Goal: Information Seeking & Learning: Check status

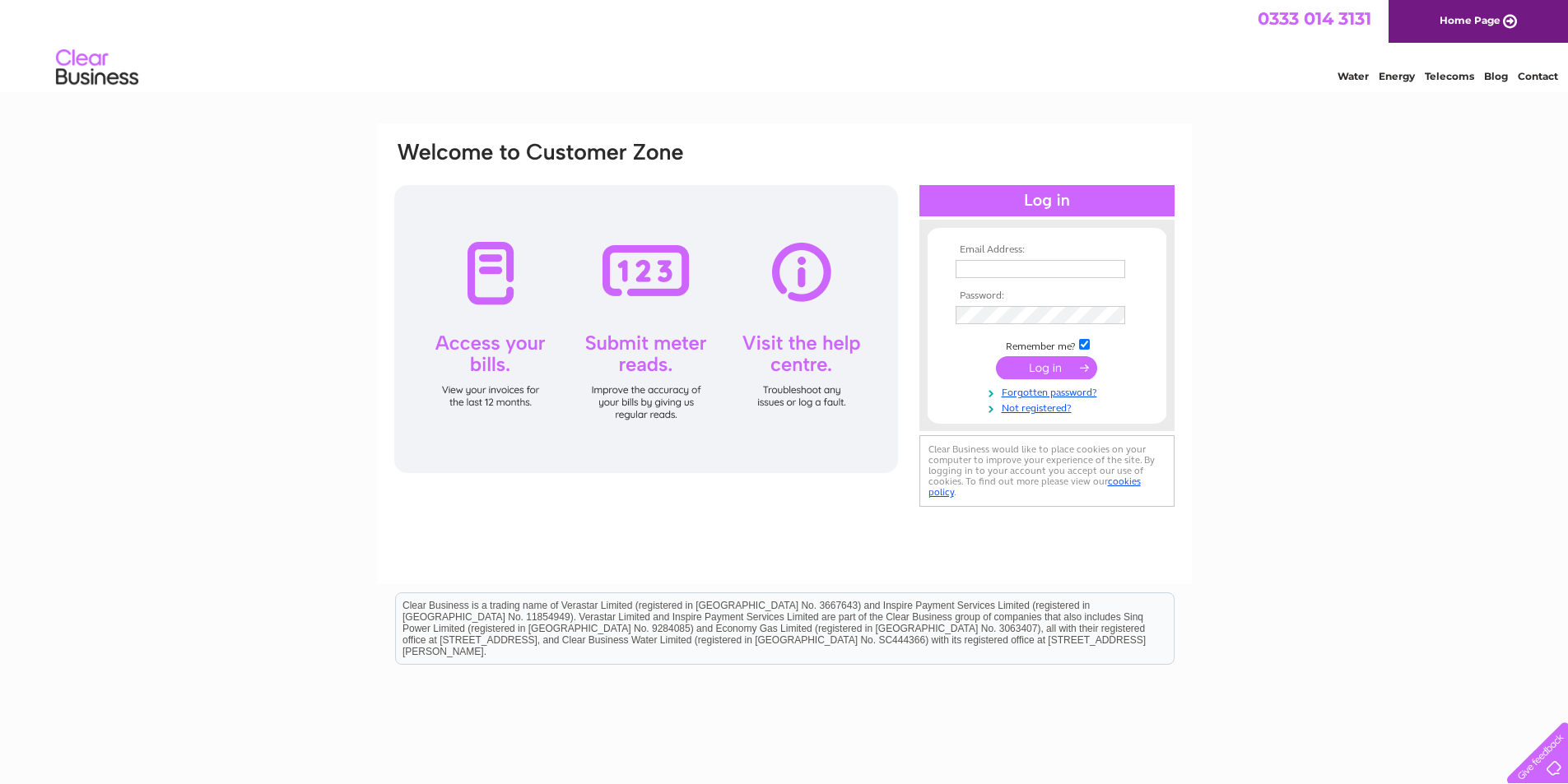
type input "fourwinds-garage@btconnect.com"
click at [1061, 366] on input "submit" at bounding box center [1046, 368] width 101 height 23
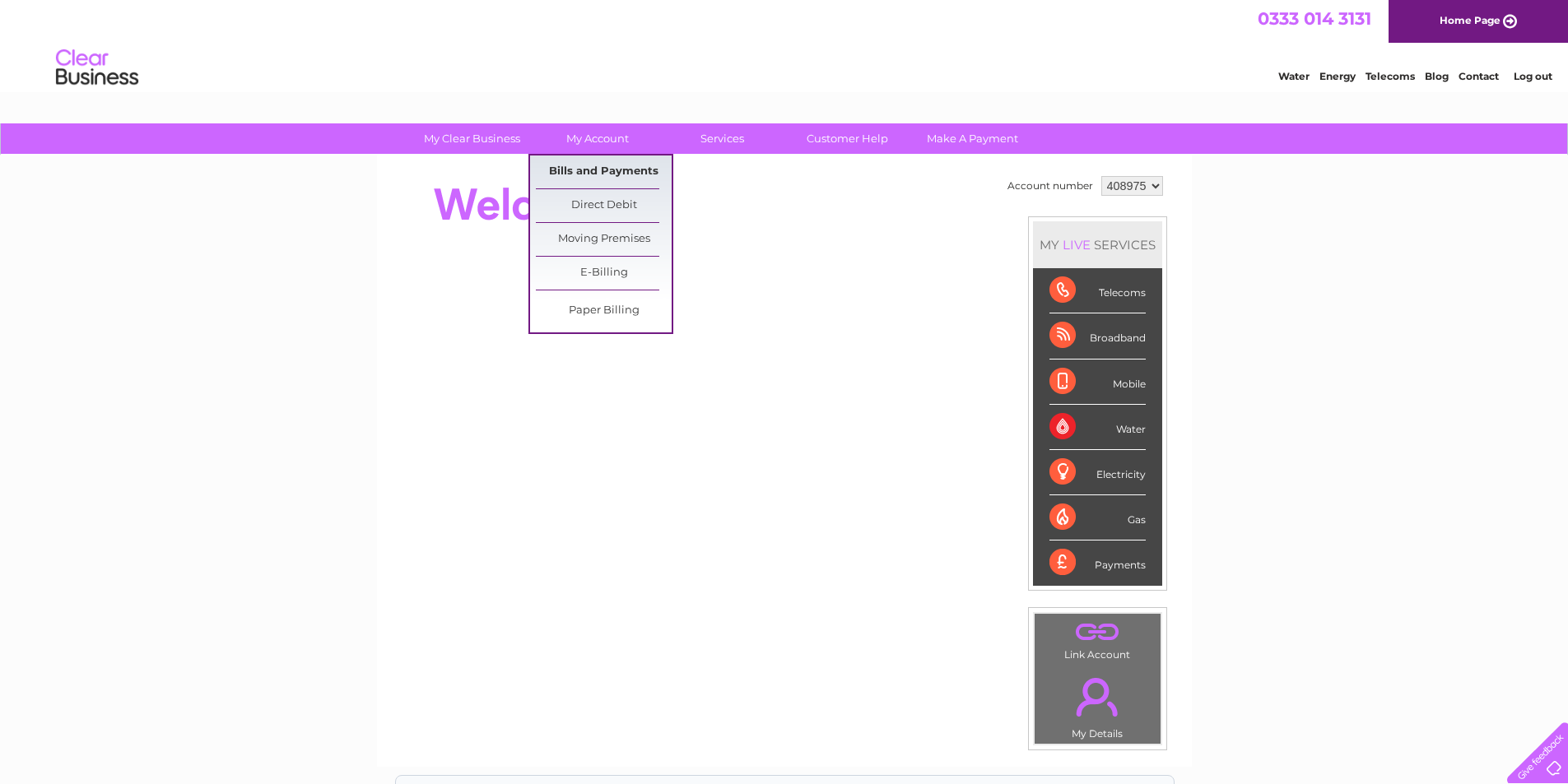
click at [608, 172] on link "Bills and Payments" at bounding box center [603, 172] width 136 height 33
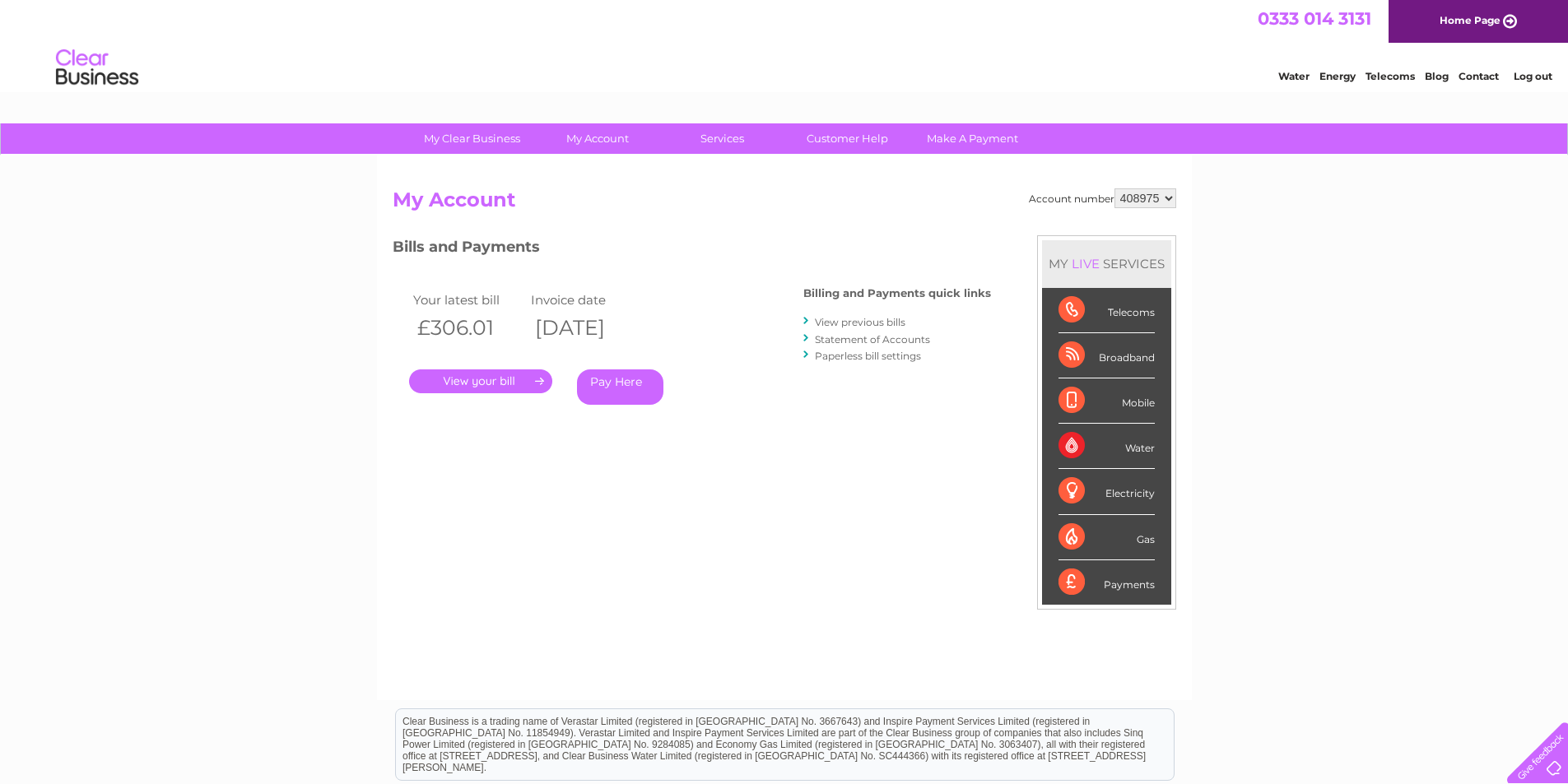
click at [511, 383] on link "." at bounding box center [480, 381] width 143 height 24
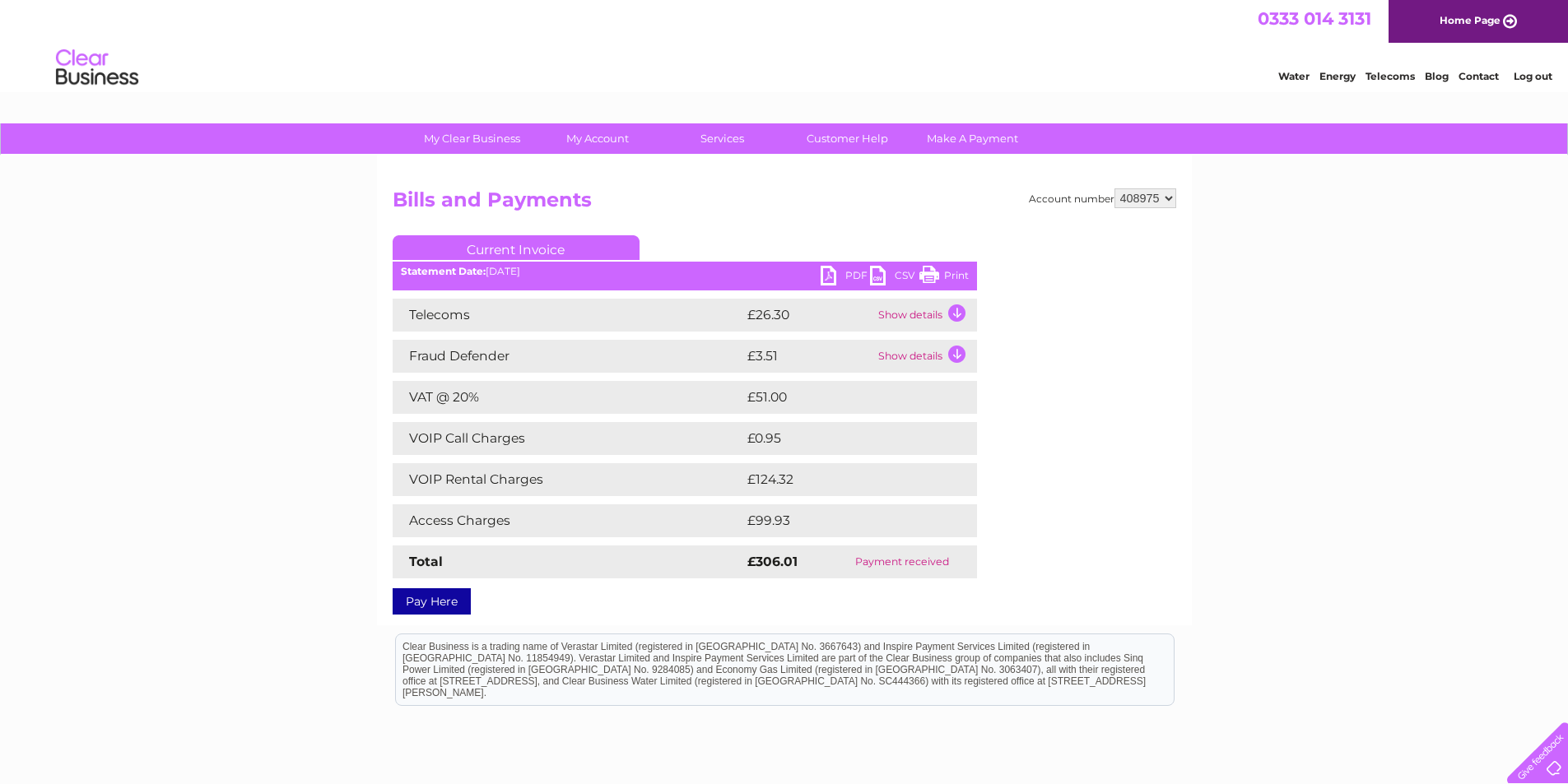
scroll to position [83, 0]
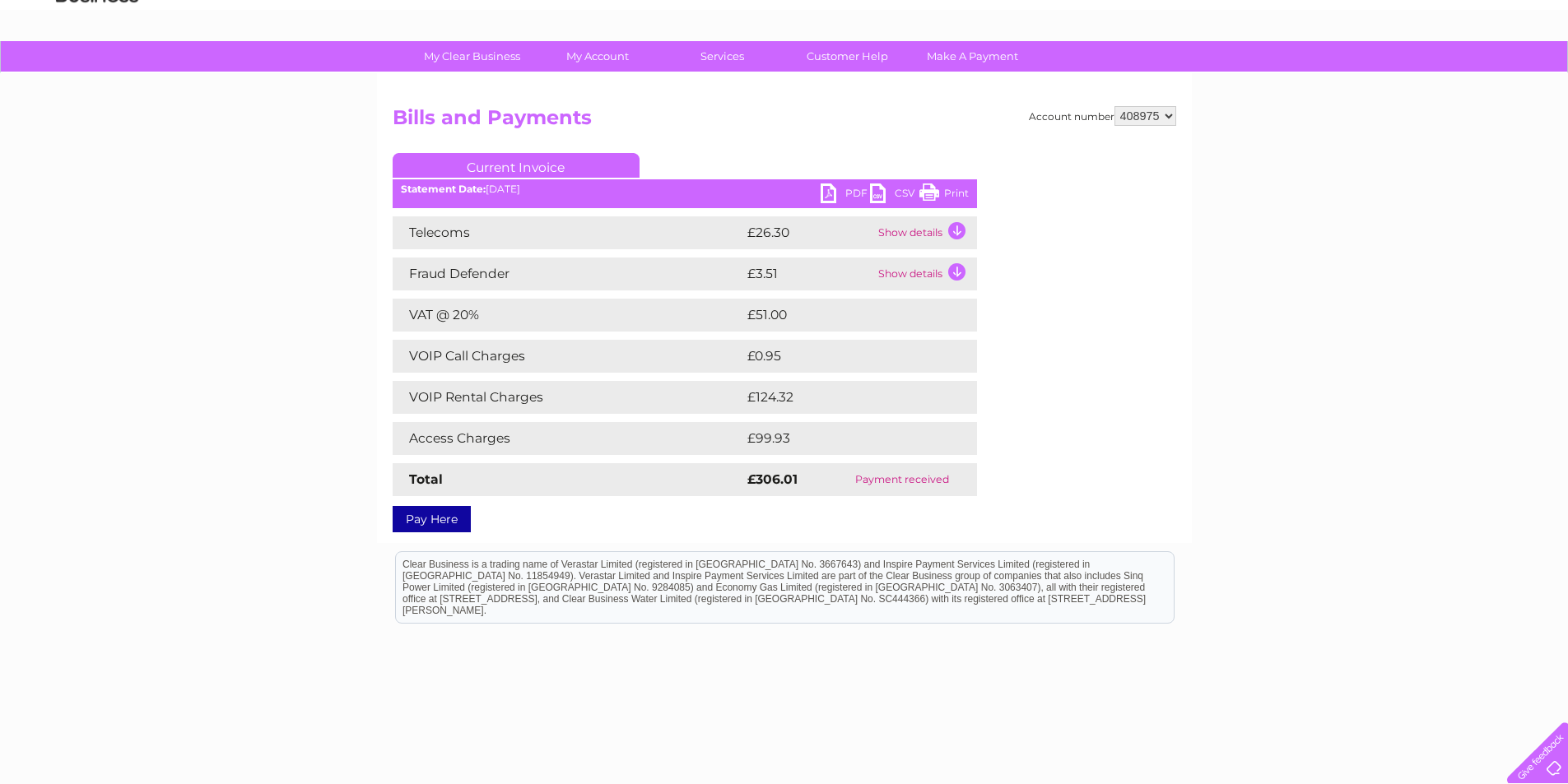
click at [954, 237] on td "Show details" at bounding box center [925, 233] width 103 height 33
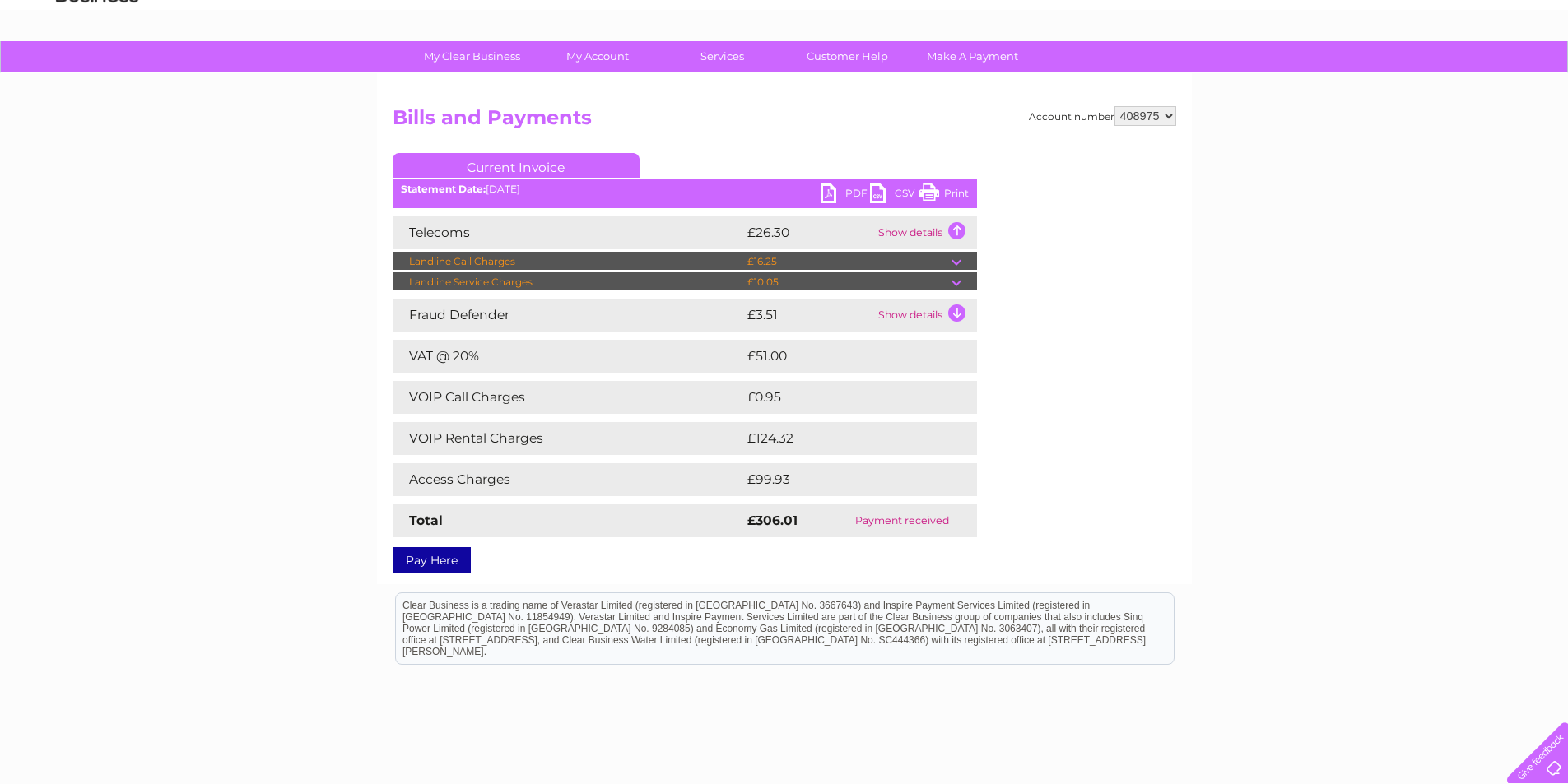
click at [963, 320] on td "Show details" at bounding box center [925, 315] width 103 height 33
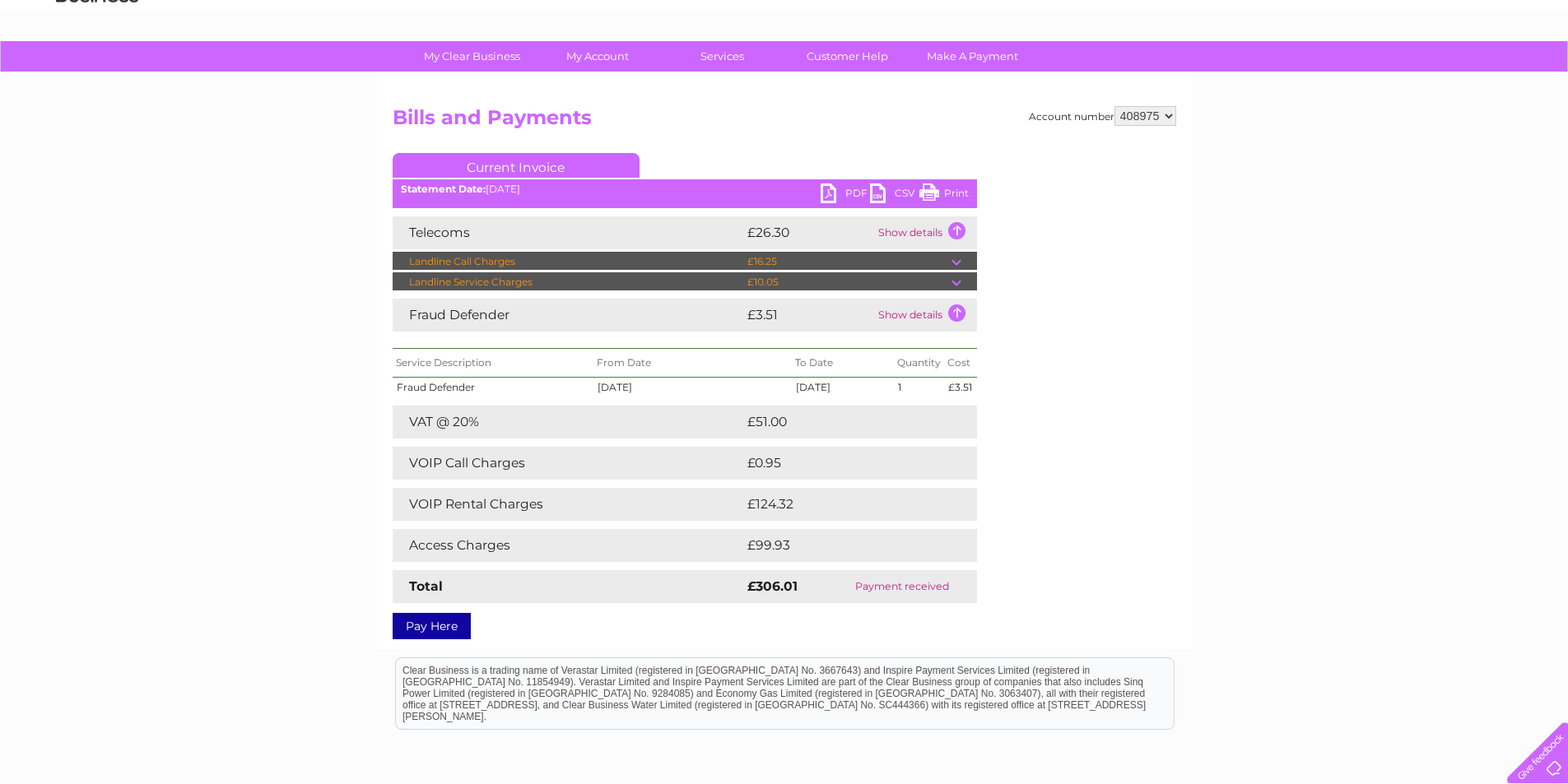
scroll to position [164, 0]
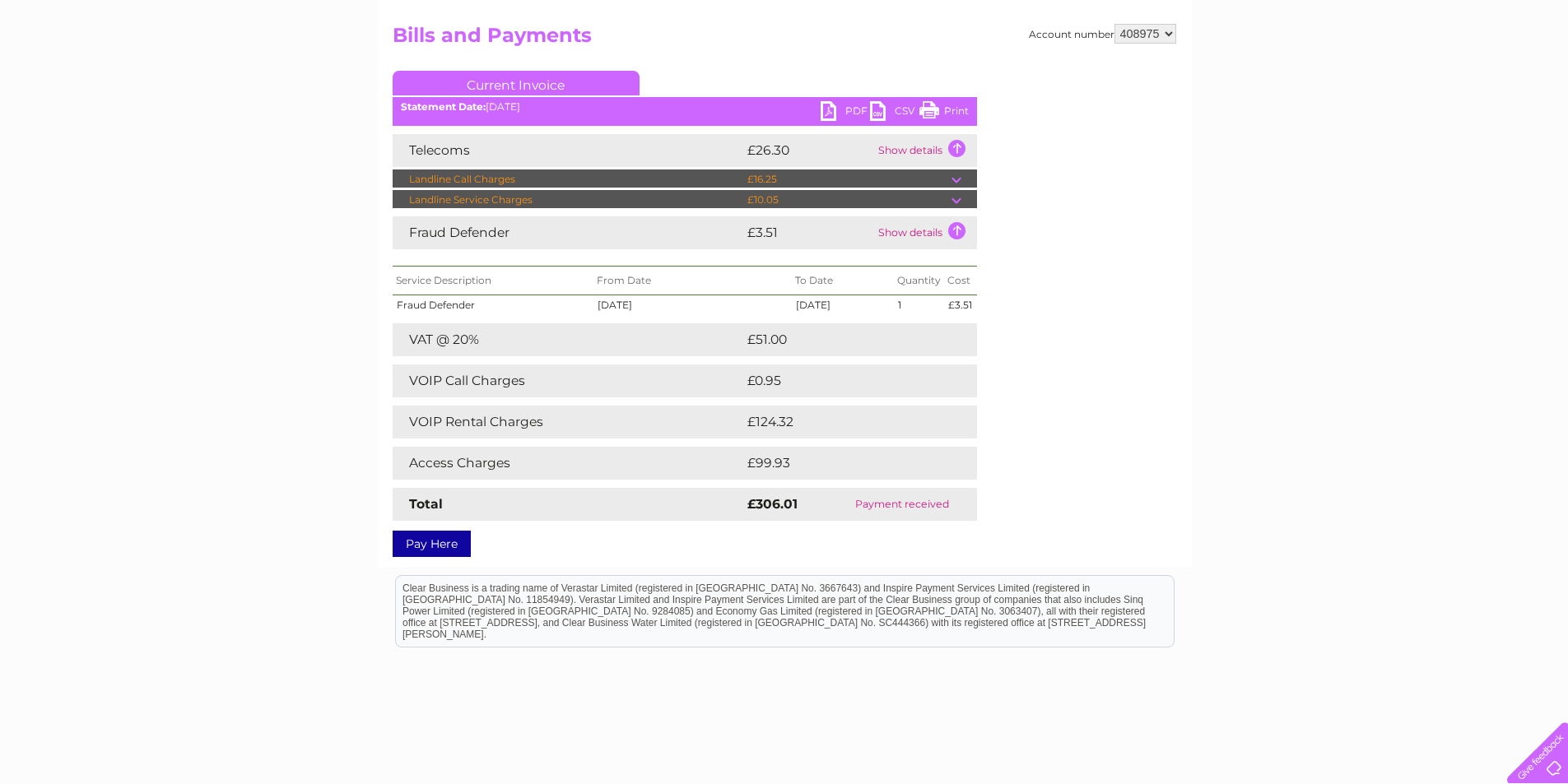
click at [912, 503] on td "Payment received" at bounding box center [903, 504] width 149 height 33
drag, startPoint x: 825, startPoint y: 468, endPoint x: 737, endPoint y: 462, distance: 88.2
click at [737, 462] on tr "Access Charges £99.93" at bounding box center [684, 463] width 585 height 33
click at [916, 458] on td "£99.93" at bounding box center [844, 463] width 202 height 33
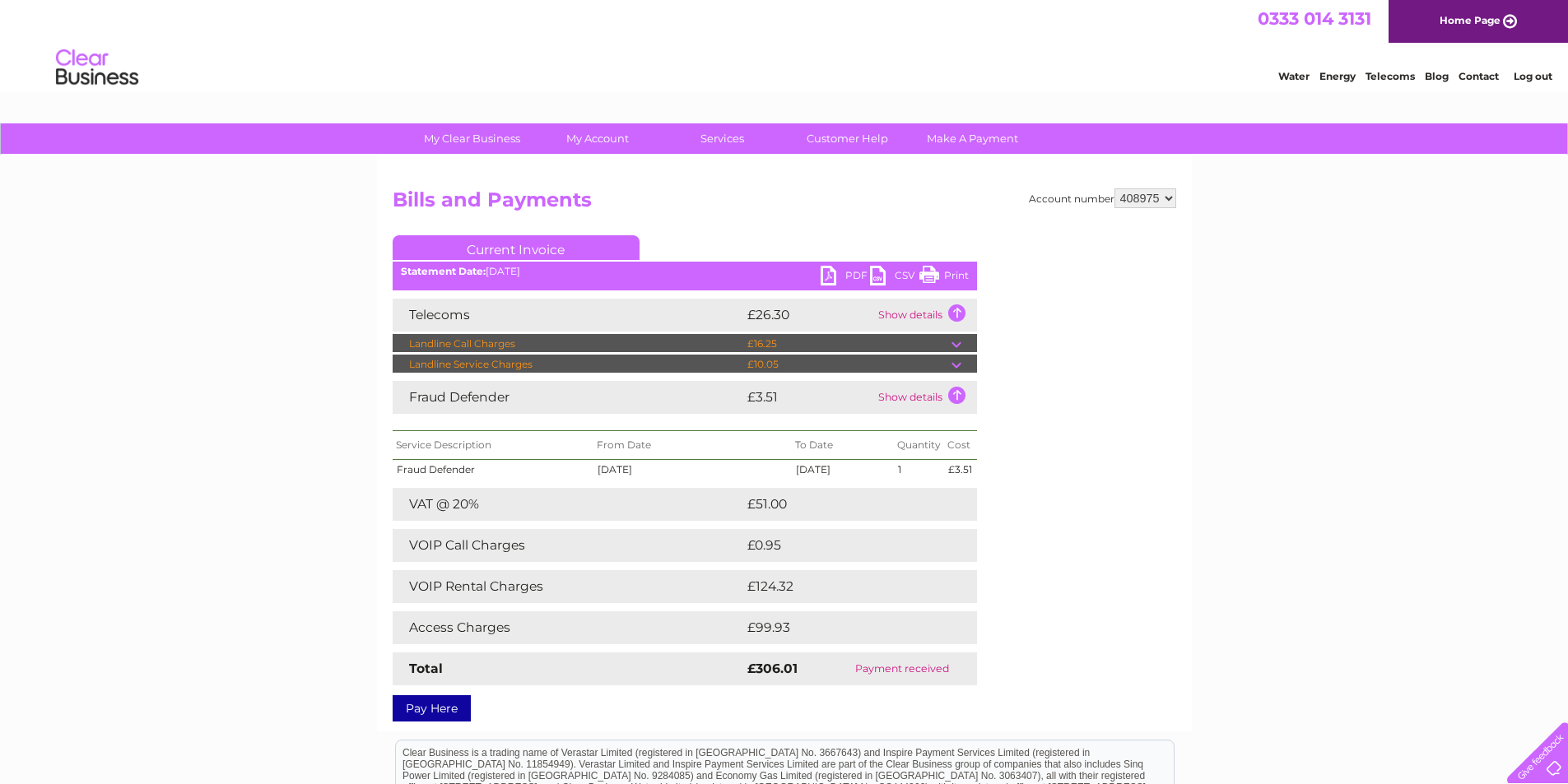
scroll to position [83, 0]
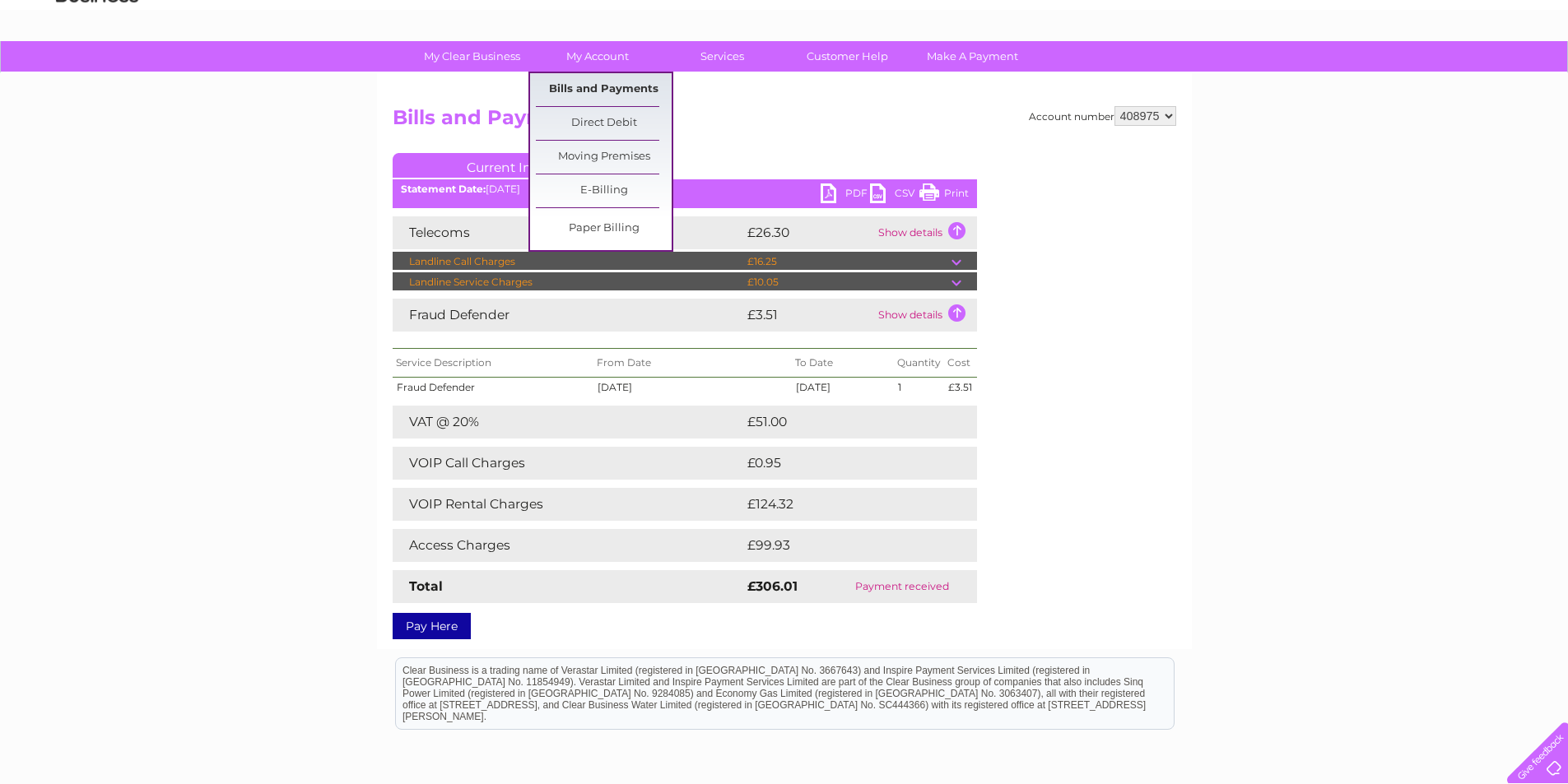
click at [610, 90] on link "Bills and Payments" at bounding box center [603, 90] width 136 height 33
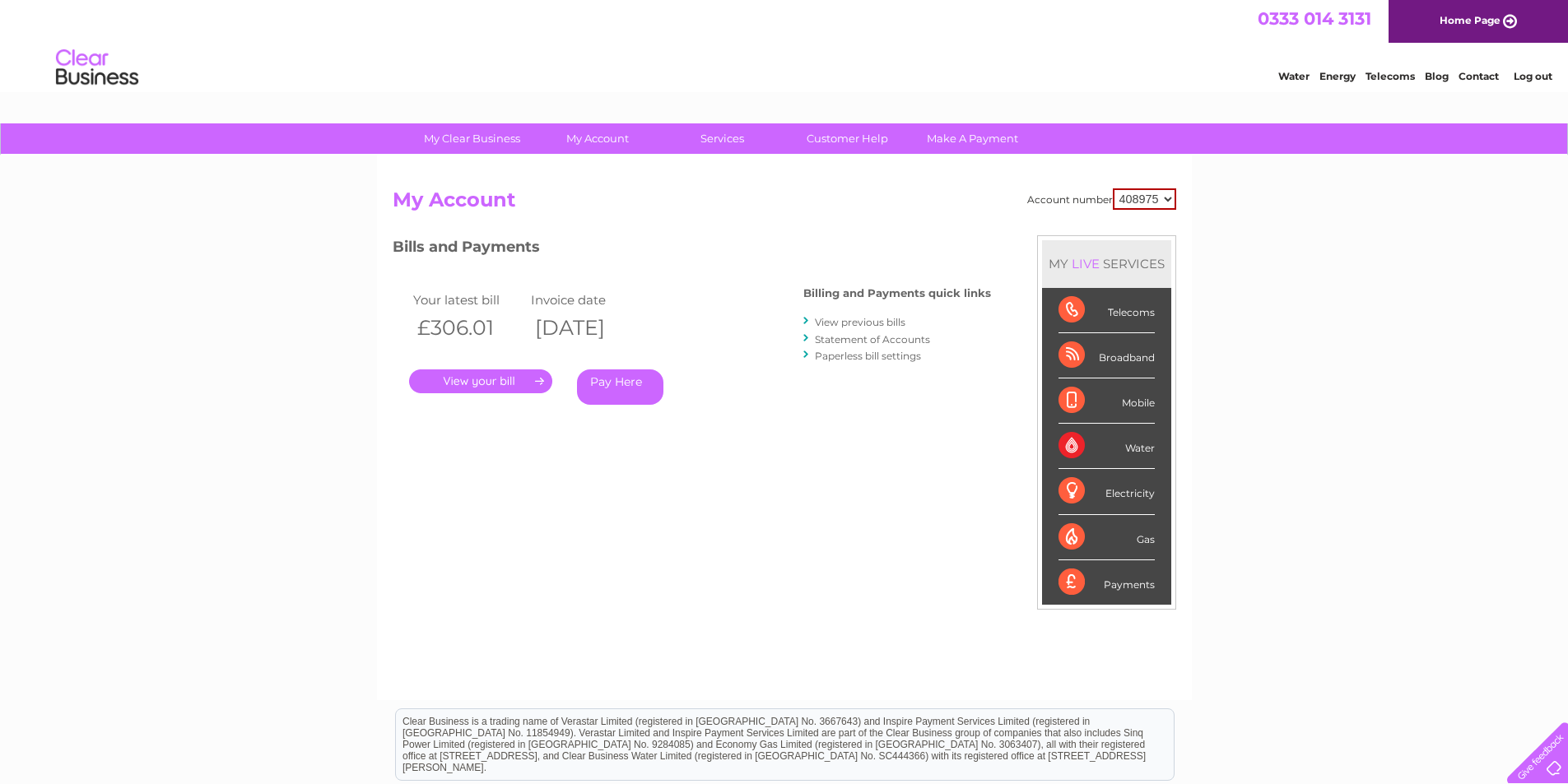
click at [882, 325] on link "View previous bills" at bounding box center [859, 322] width 91 height 13
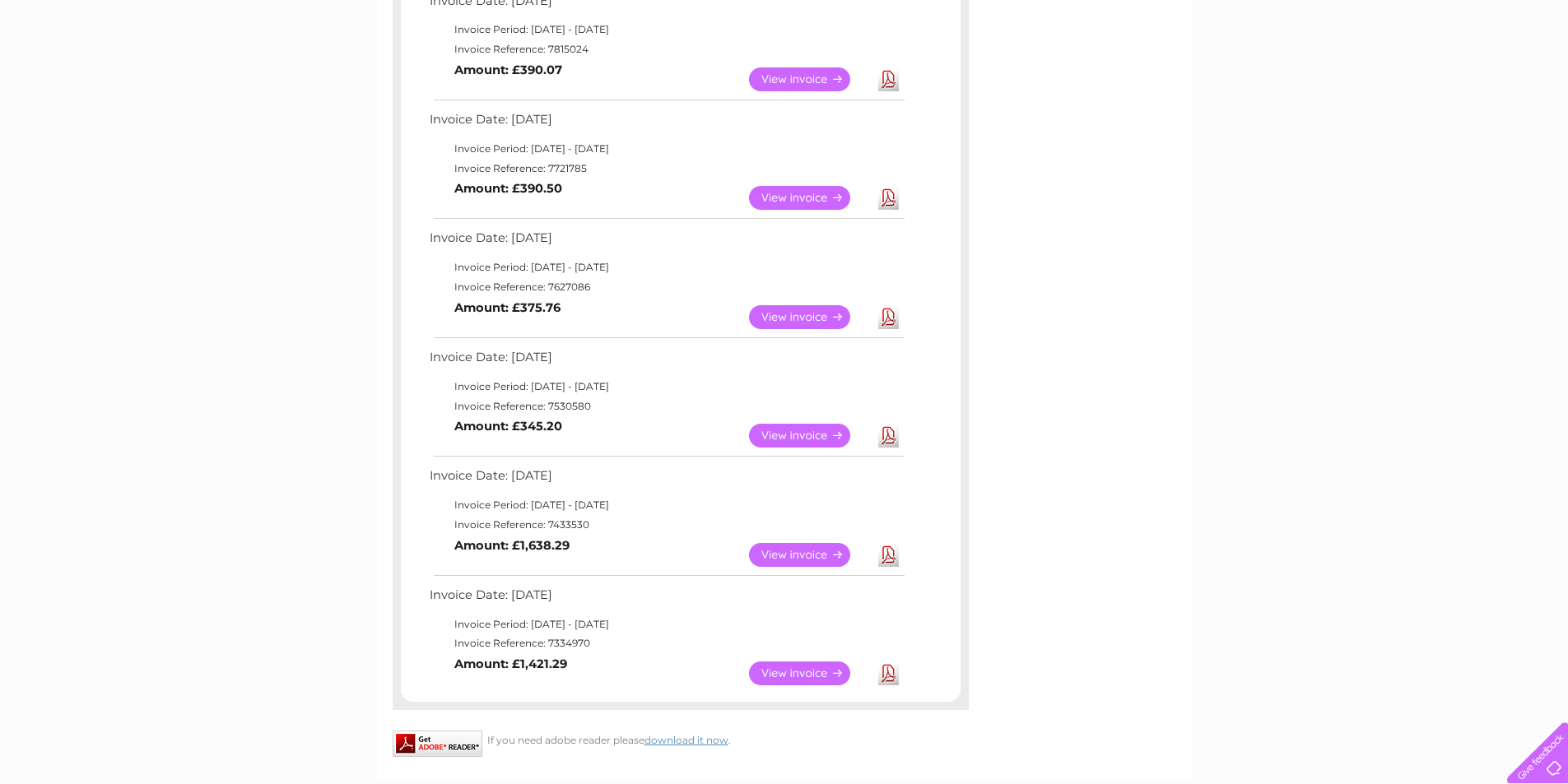
scroll to position [687, 0]
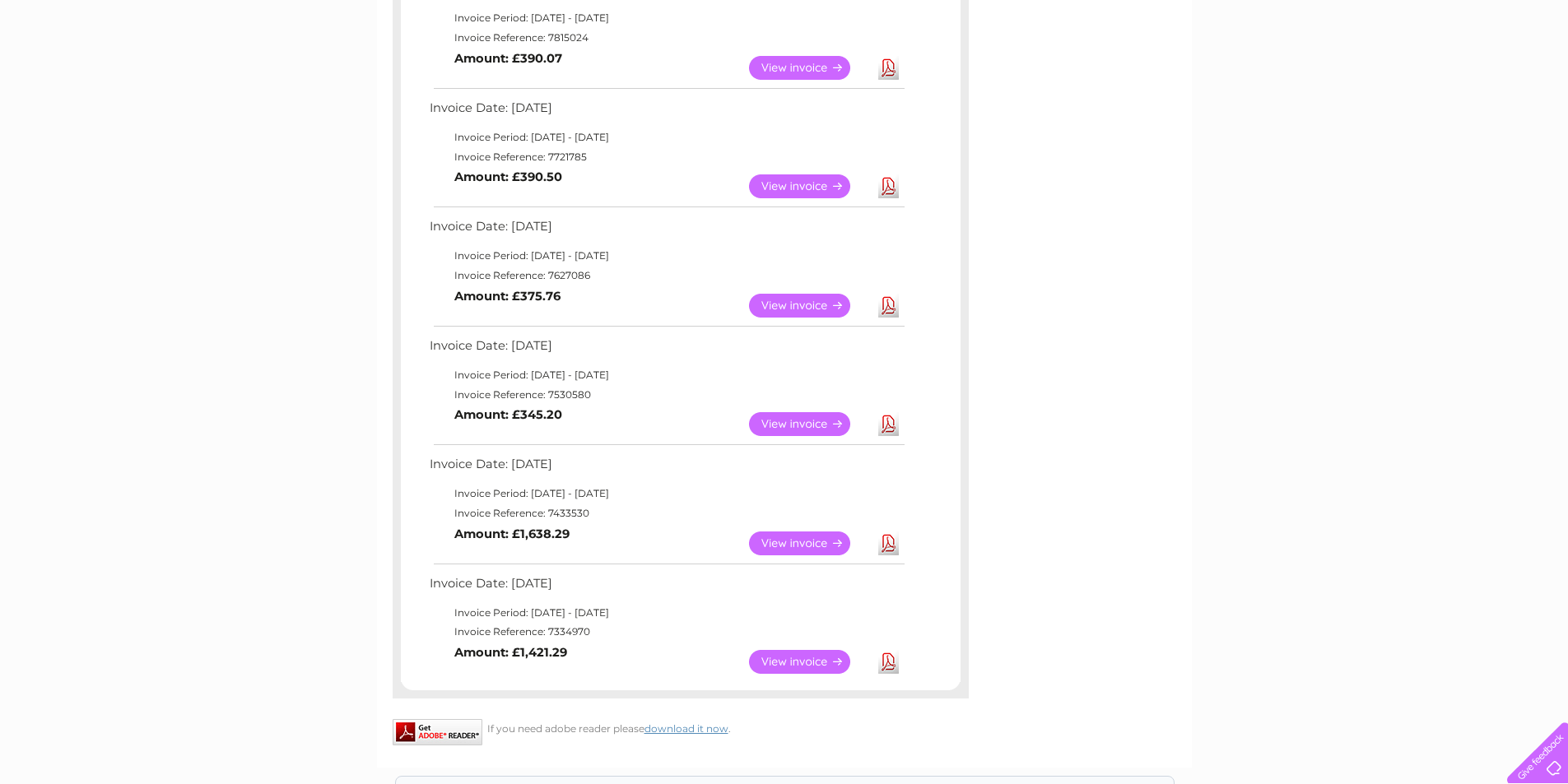
click at [821, 537] on link "View" at bounding box center [809, 543] width 121 height 24
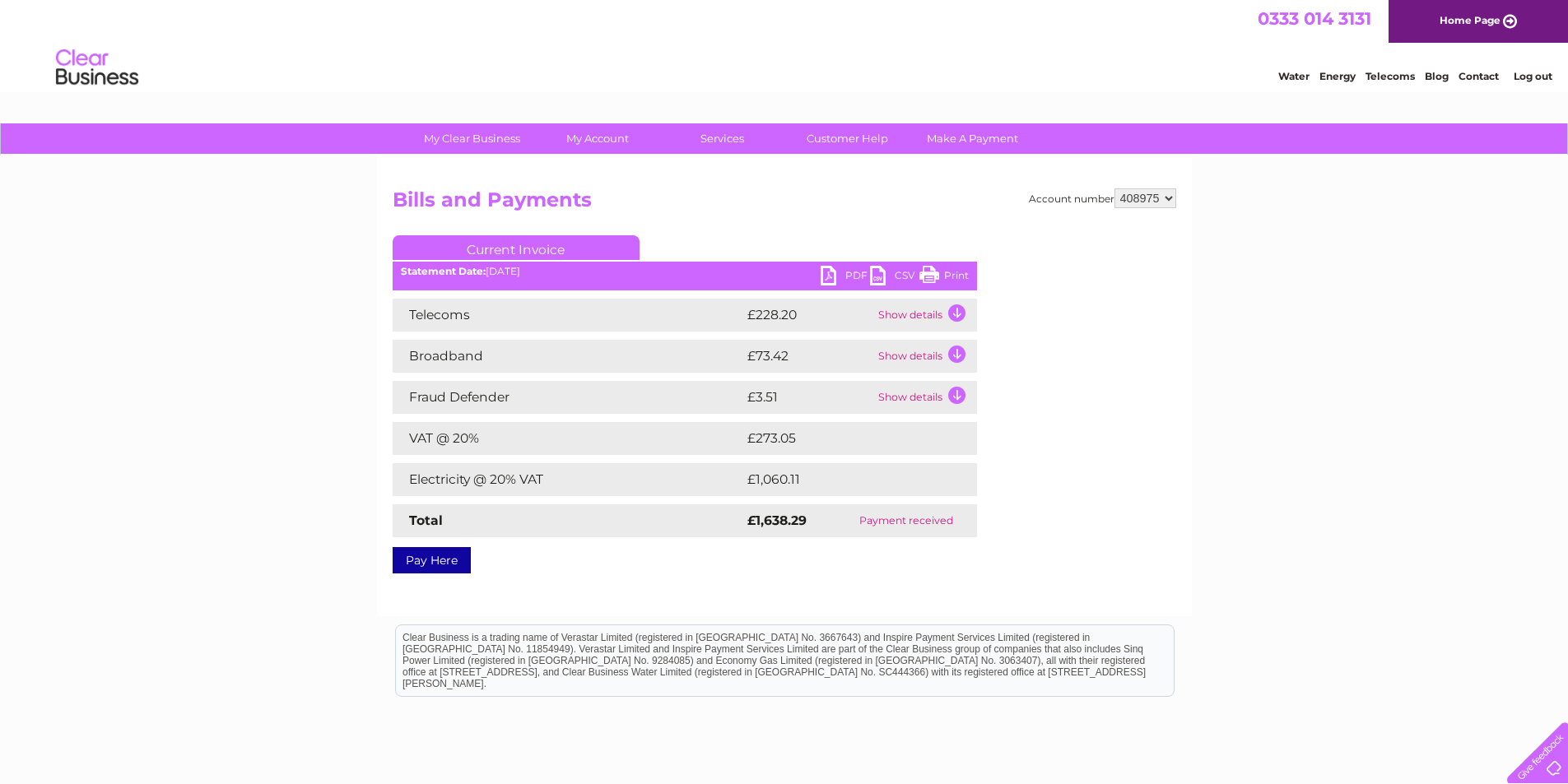
click at [955, 399] on td "Show details" at bounding box center [925, 397] width 103 height 33
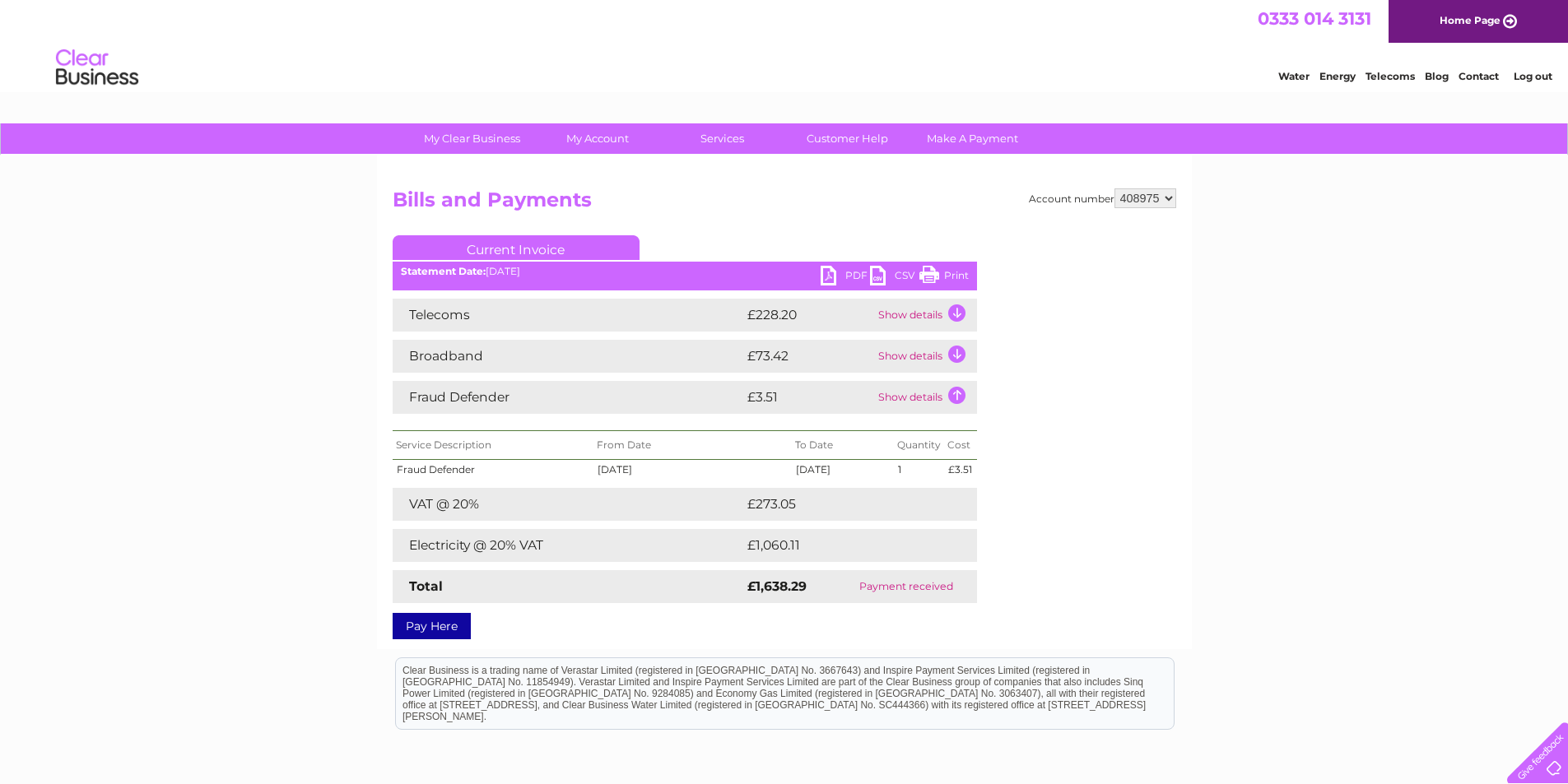
click at [951, 358] on td "Show details" at bounding box center [925, 356] width 103 height 33
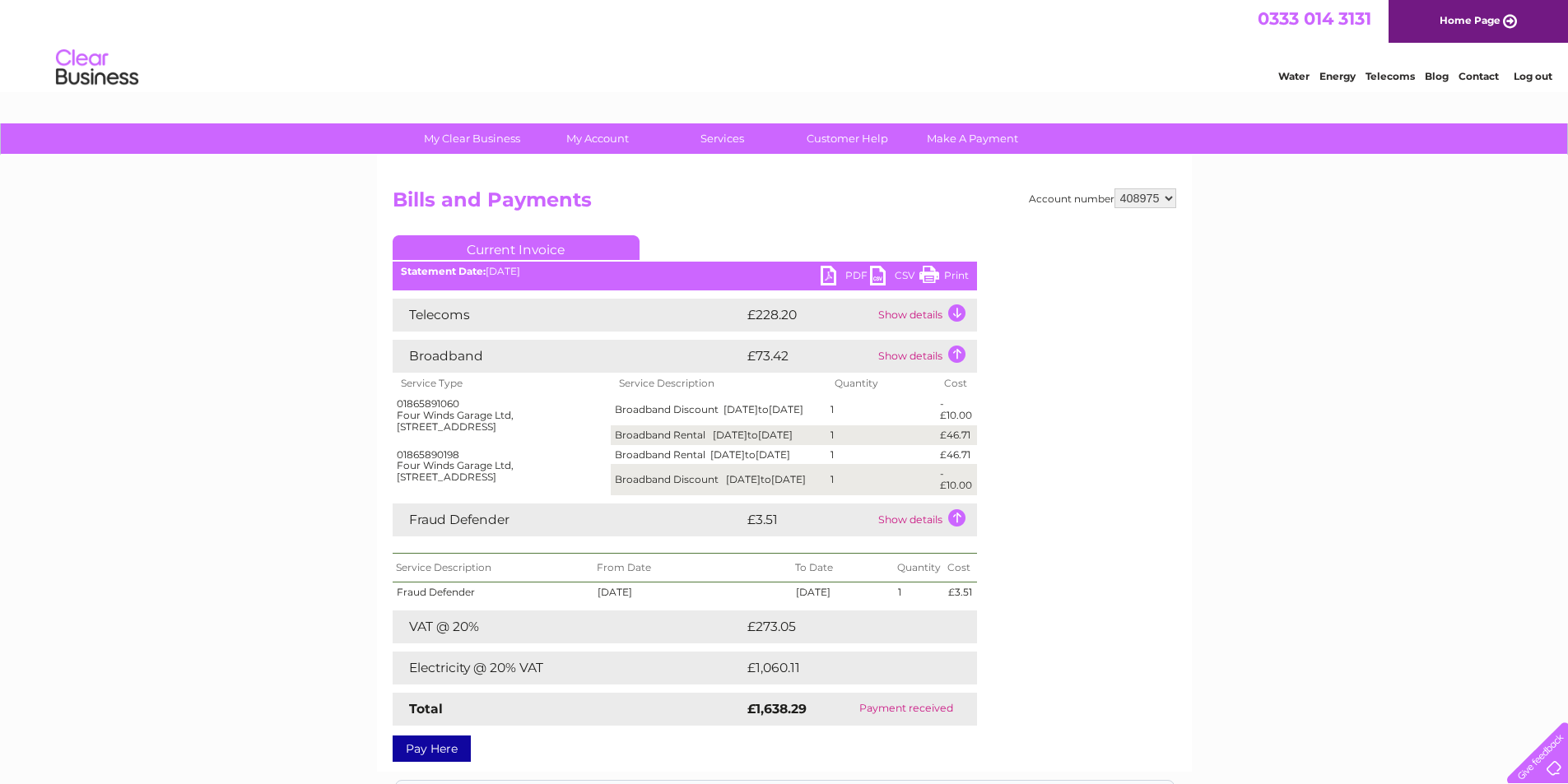
click at [954, 316] on td "Show details" at bounding box center [925, 315] width 103 height 33
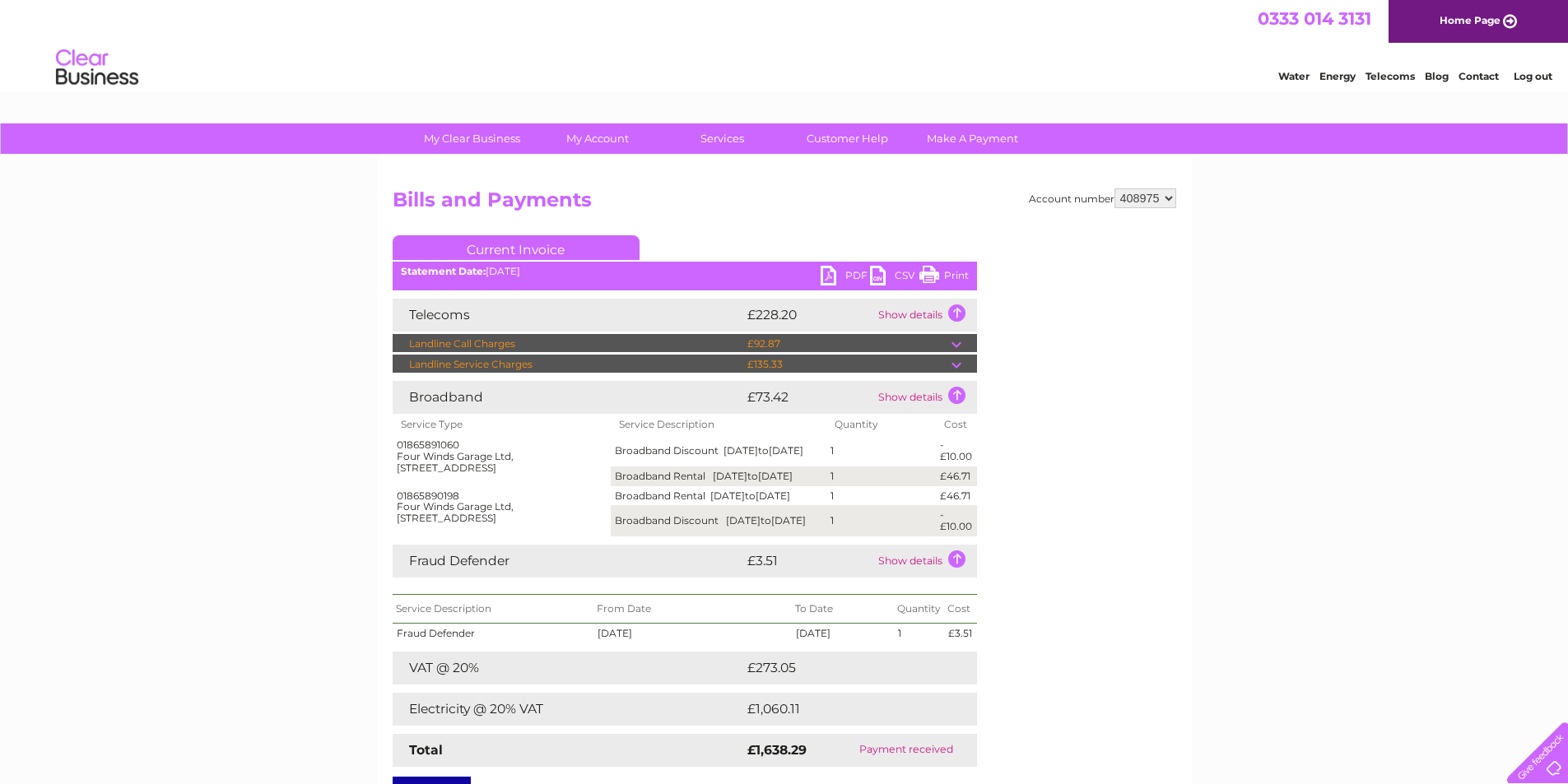
click at [956, 344] on td at bounding box center [964, 344] width 25 height 20
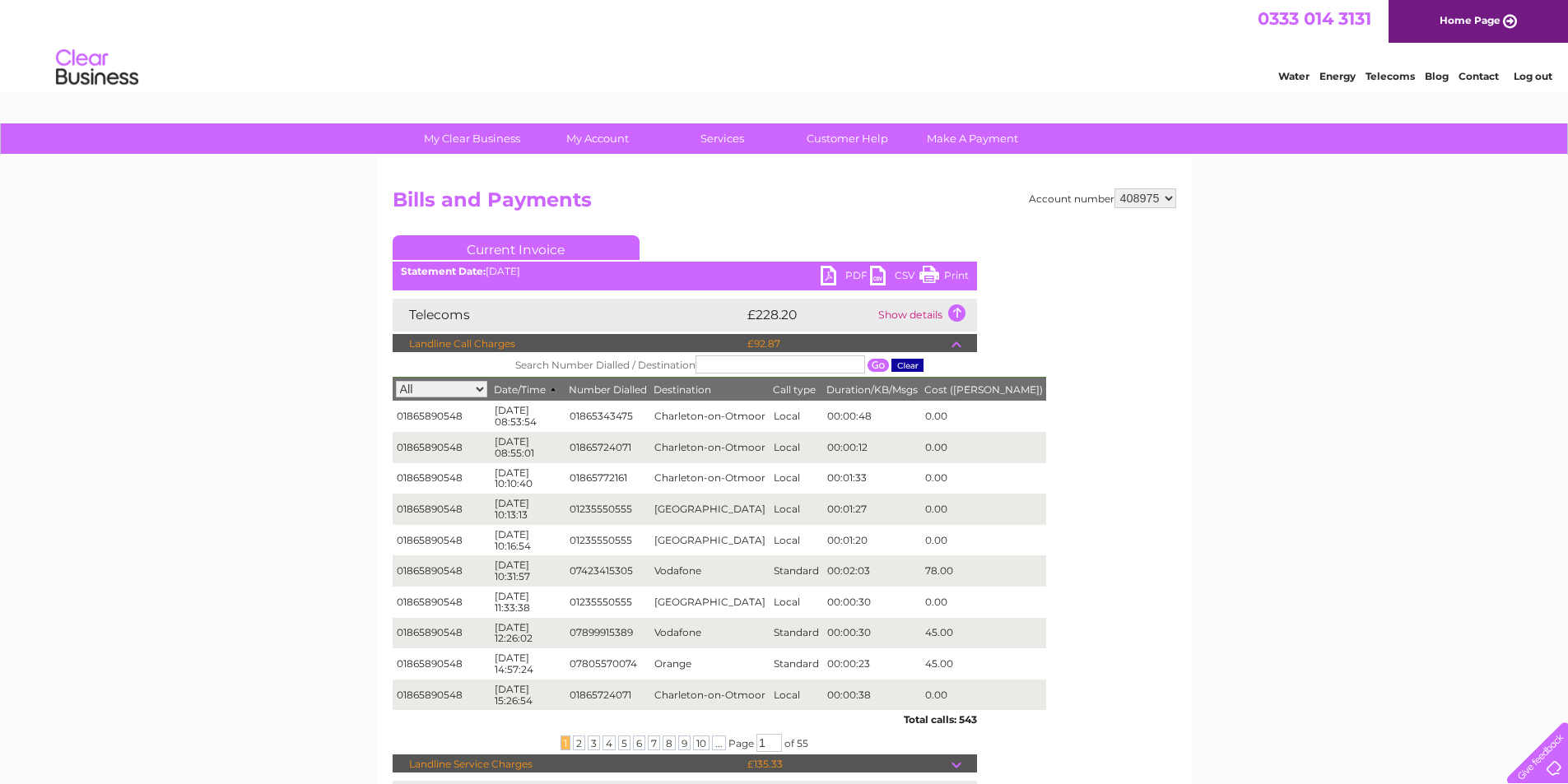
click at [954, 339] on td at bounding box center [964, 344] width 25 height 20
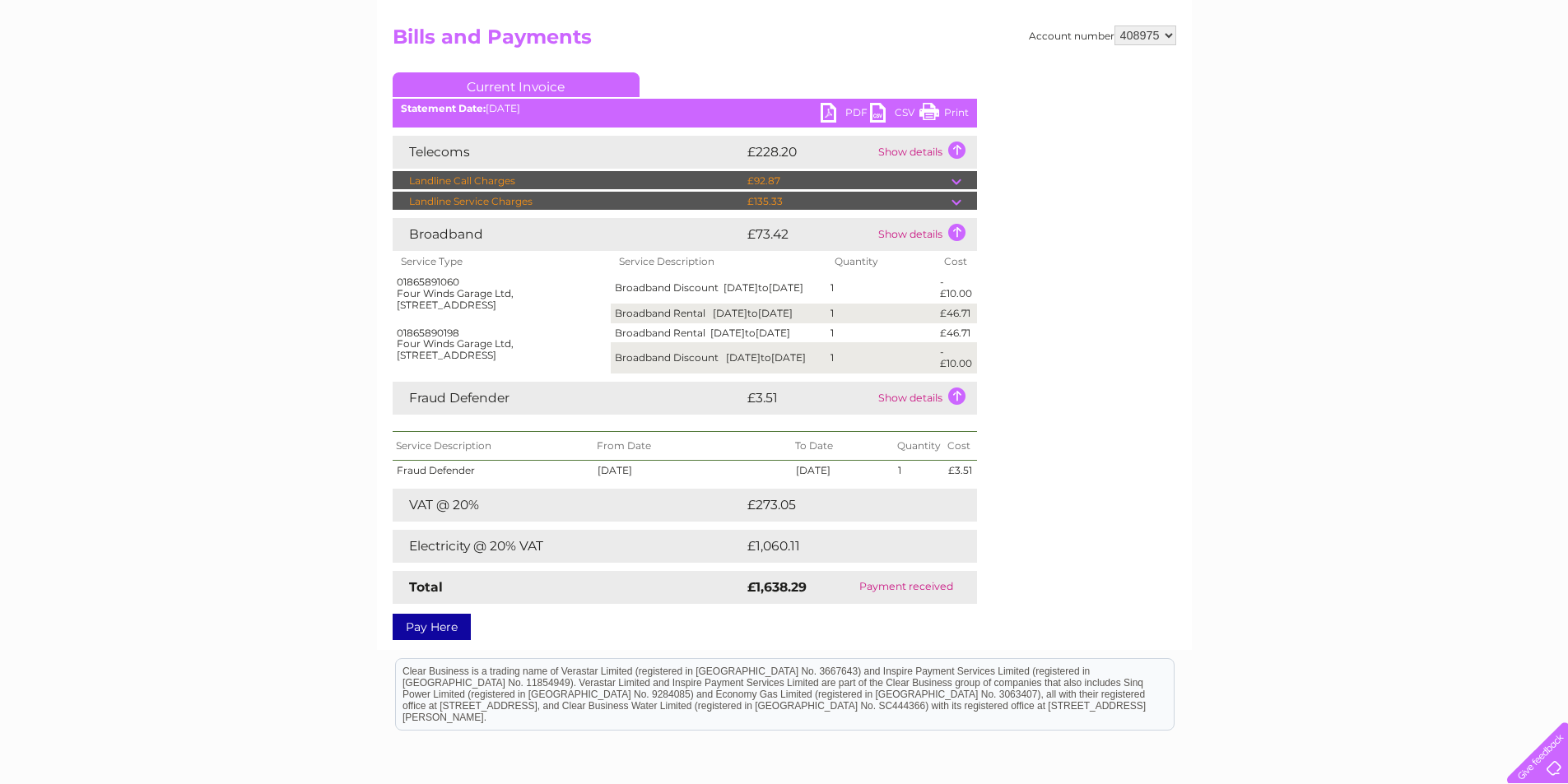
scroll to position [164, 0]
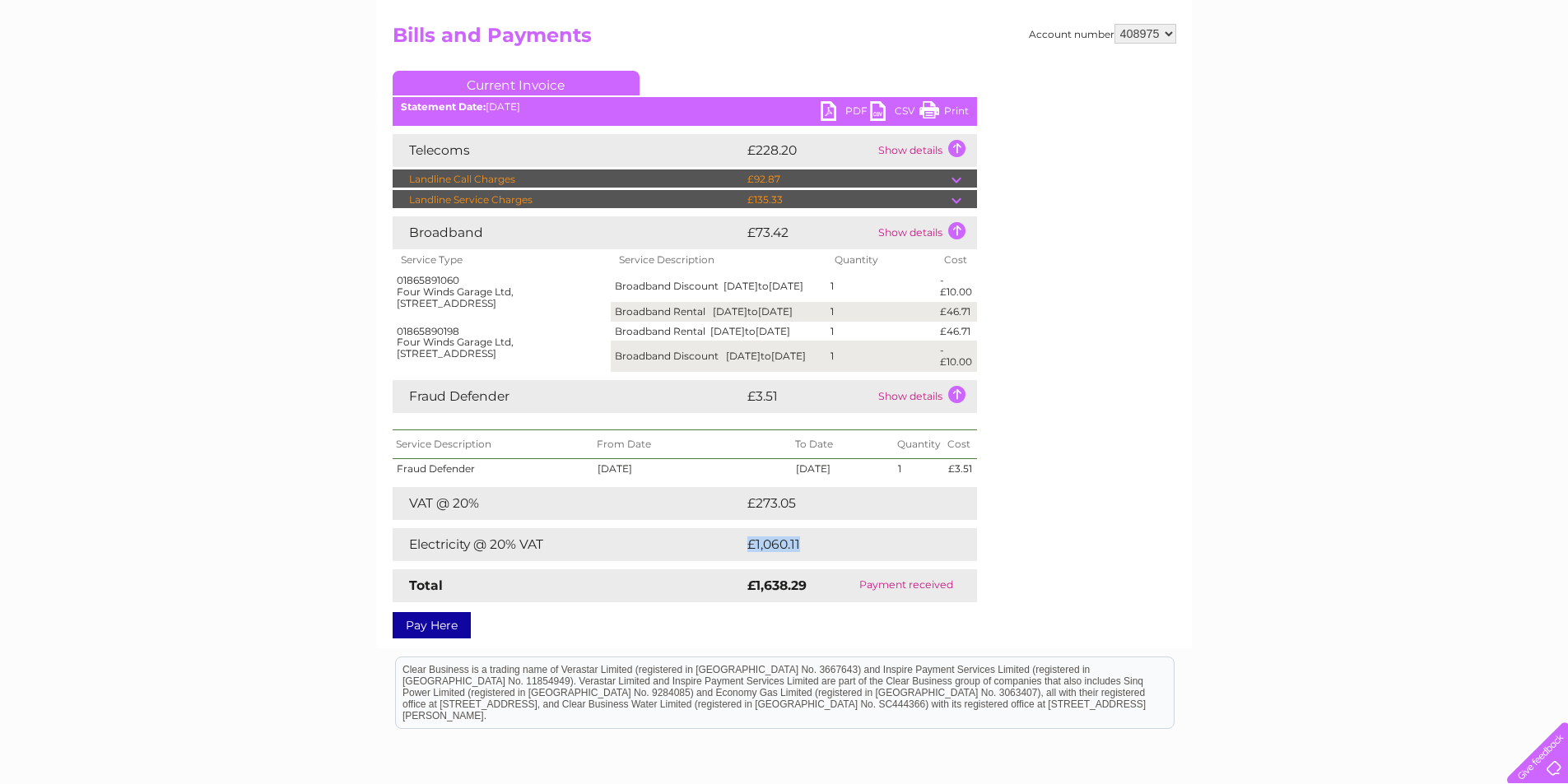
drag, startPoint x: 729, startPoint y: 560, endPoint x: 852, endPoint y: 551, distance: 123.3
click at [852, 551] on tr "Electricity @ 20% VAT £1,060.11" at bounding box center [684, 544] width 585 height 33
click at [1028, 523] on div "Account number 408975 Bills and Payments Current Invoice PDF CSV Print" at bounding box center [784, 328] width 783 height 608
click at [955, 230] on td "Show details" at bounding box center [925, 233] width 103 height 33
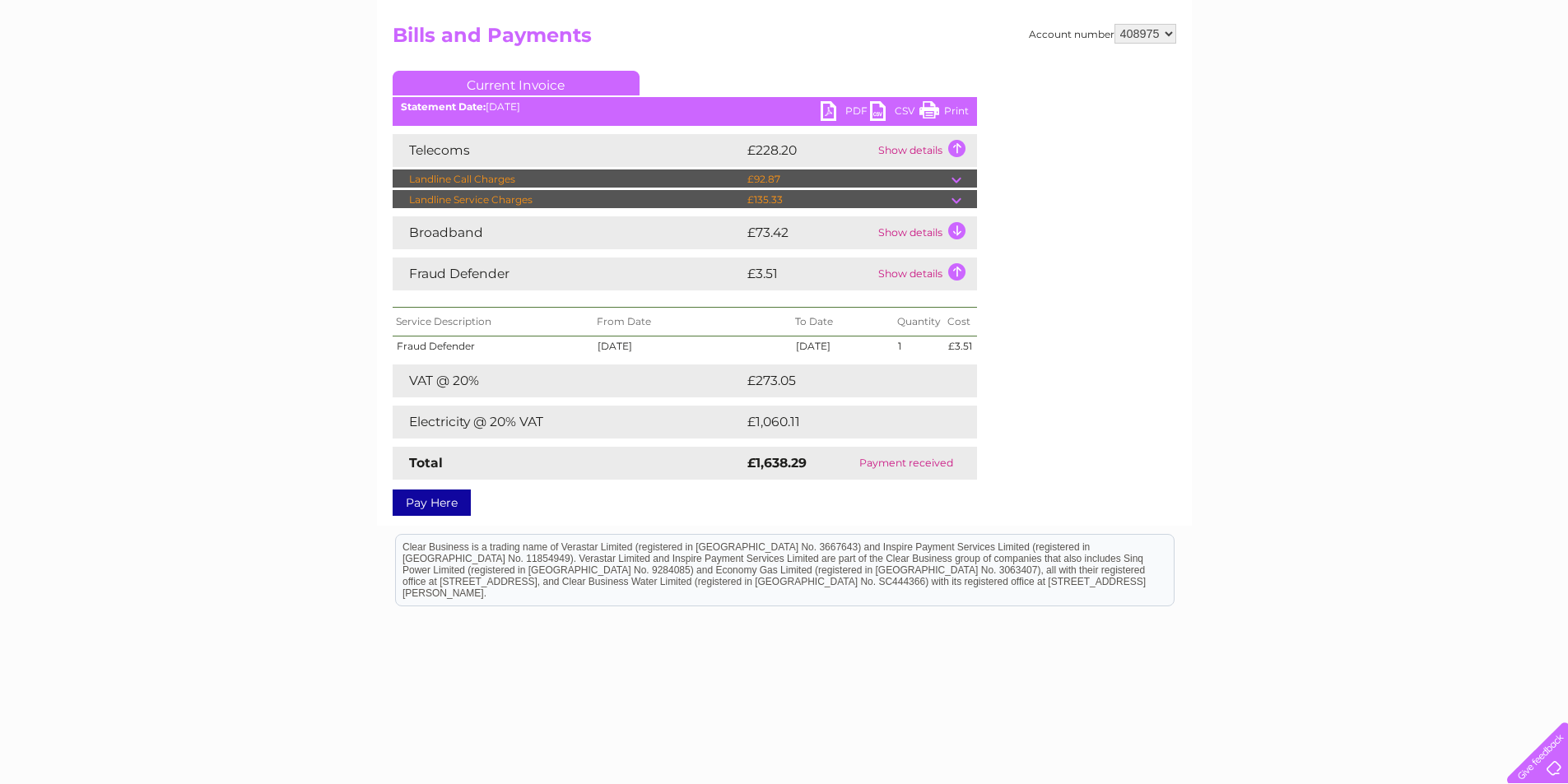
click at [950, 240] on td "Show details" at bounding box center [925, 233] width 103 height 33
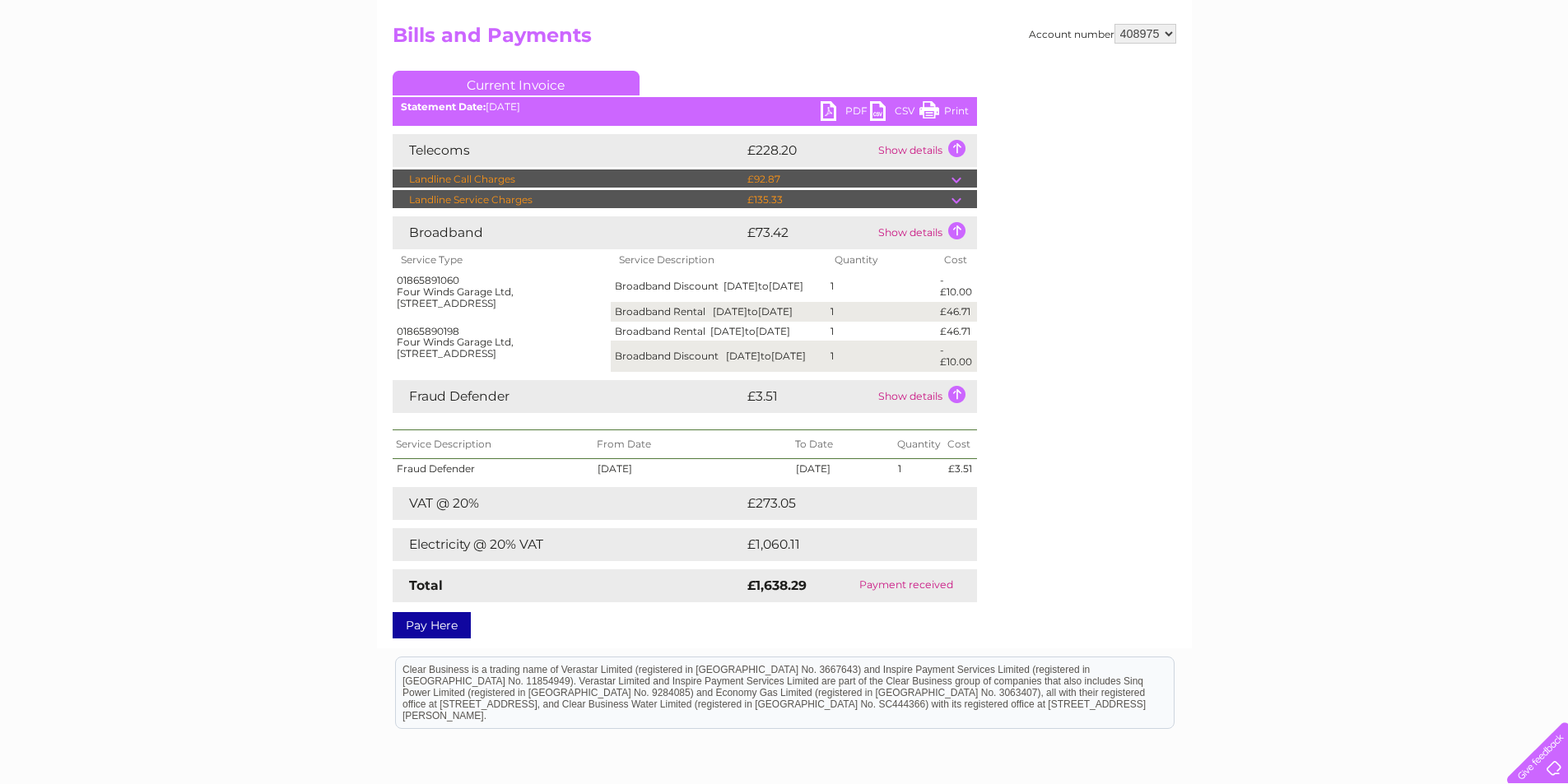
click at [951, 238] on td "Show details" at bounding box center [925, 233] width 103 height 33
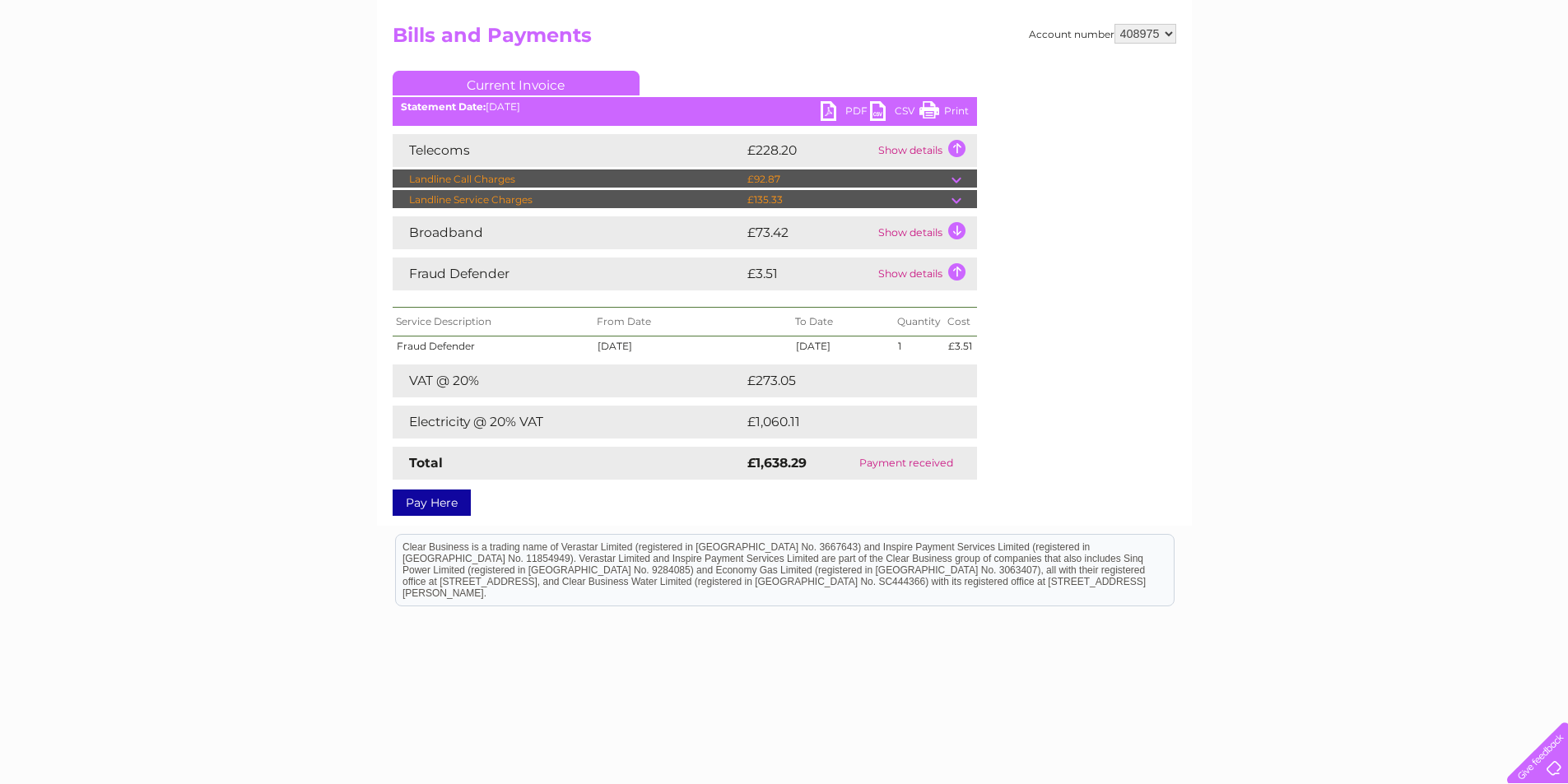
click at [920, 233] on td "Show details" at bounding box center [925, 233] width 103 height 33
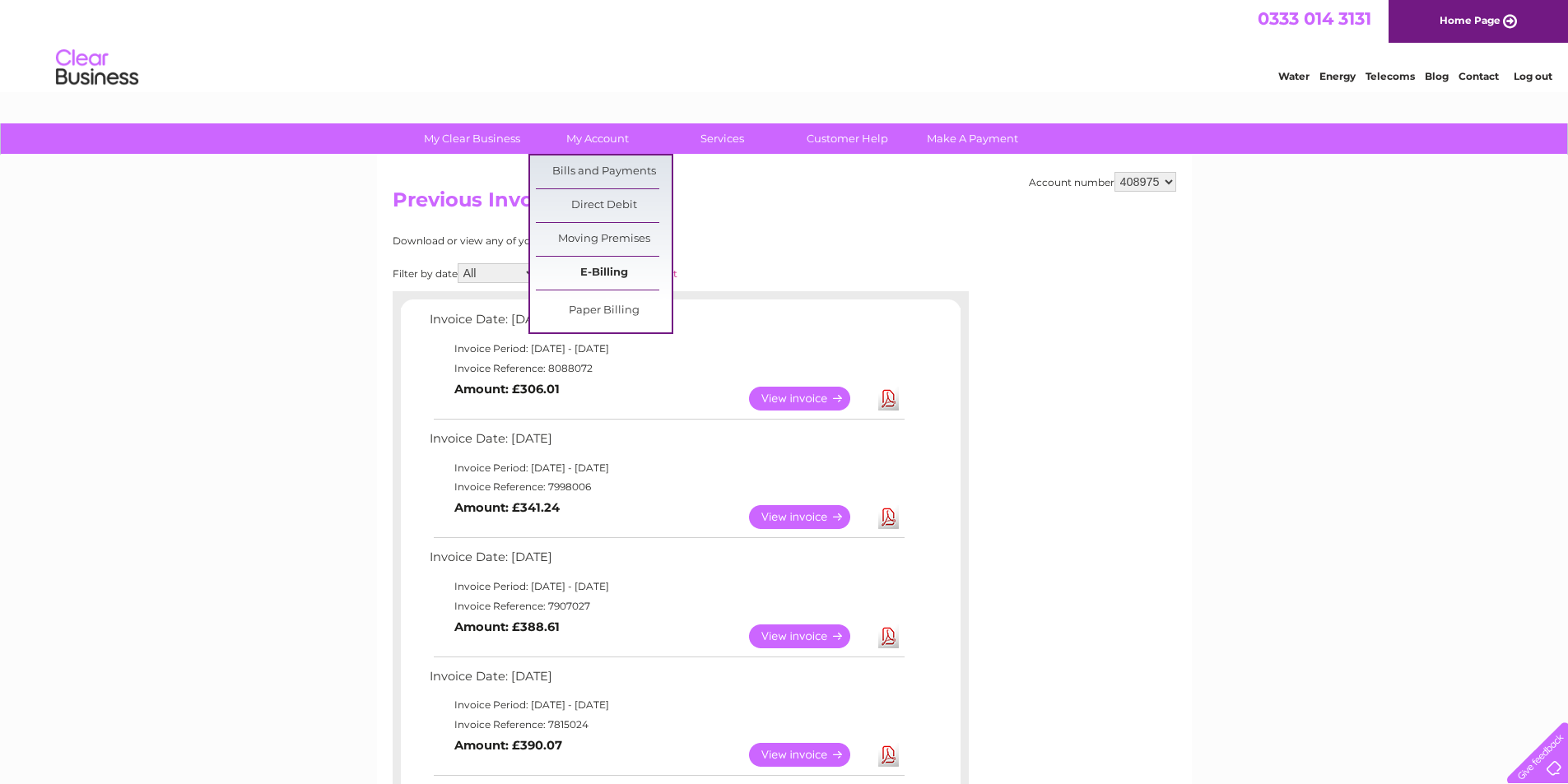
click at [617, 271] on link "E-Billing" at bounding box center [603, 273] width 136 height 33
